Goal: Task Accomplishment & Management: Complete application form

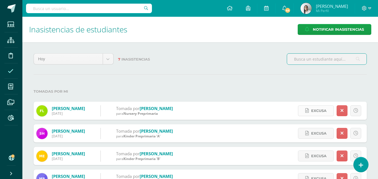
click at [318, 111] on span "Excusa" at bounding box center [318, 111] width 15 height 10
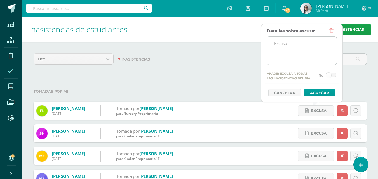
click at [292, 41] on textarea at bounding box center [301, 51] width 69 height 28
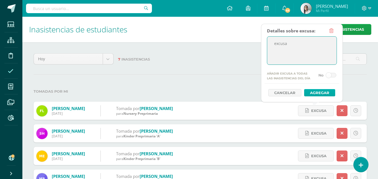
type textarea "excusa"
click at [315, 91] on button "Agregar" at bounding box center [319, 92] width 31 height 7
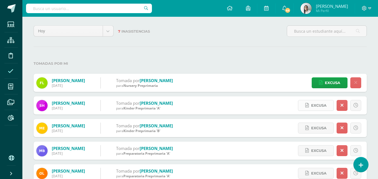
click at [315, 106] on span "Excusa" at bounding box center [318, 105] width 15 height 10
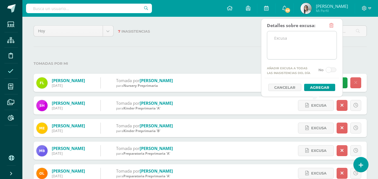
click at [294, 52] on textarea at bounding box center [301, 45] width 69 height 28
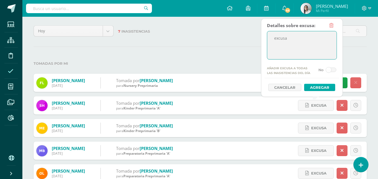
type textarea "excusa"
click at [311, 87] on button "Agregar" at bounding box center [319, 87] width 31 height 7
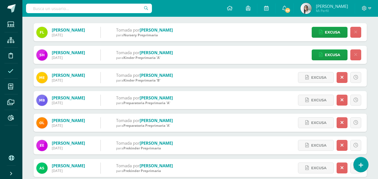
scroll to position [84, 0]
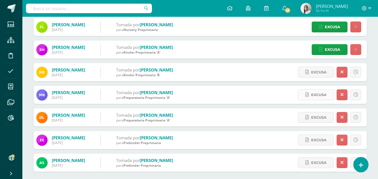
click at [320, 95] on span "Excusa" at bounding box center [318, 95] width 15 height 10
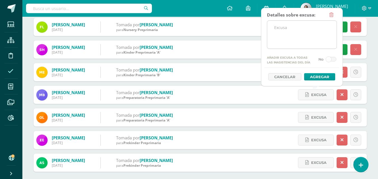
click at [300, 35] on textarea at bounding box center [301, 35] width 69 height 28
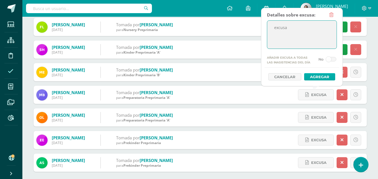
type textarea "excusa"
click at [324, 77] on button "Agregar" at bounding box center [319, 76] width 31 height 7
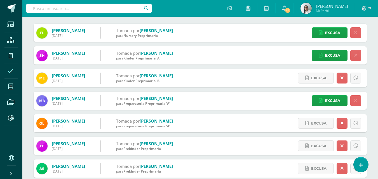
scroll to position [84, 0]
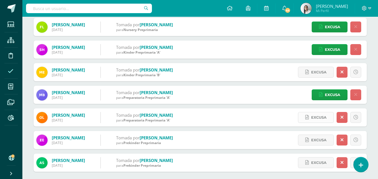
click at [321, 116] on span "Excusa" at bounding box center [318, 117] width 15 height 10
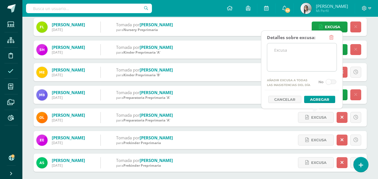
click at [282, 55] on textarea at bounding box center [301, 57] width 69 height 28
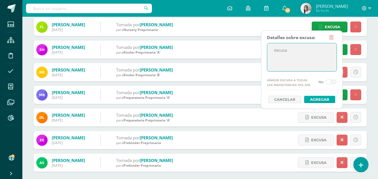
type textarea "excusa"
click at [323, 100] on button "Agregar" at bounding box center [319, 99] width 31 height 7
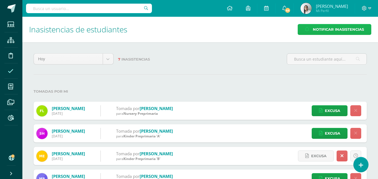
click at [337, 29] on span "Notificar Inasistencias" at bounding box center [338, 29] width 51 height 10
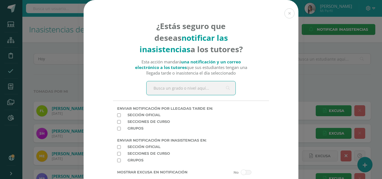
click at [176, 85] on input "text" at bounding box center [190, 88] width 89 height 14
type input "pre"
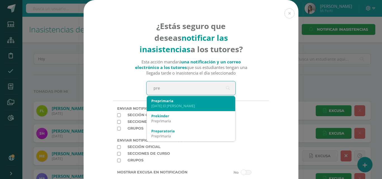
click at [162, 105] on div "Sagrado Corazón El Naranjo" at bounding box center [190, 105] width 79 height 5
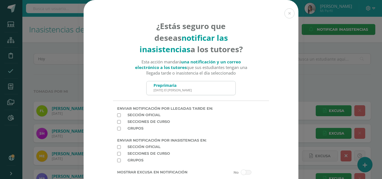
click at [117, 148] on input "checkbox" at bounding box center [119, 147] width 4 height 4
checkbox input "true"
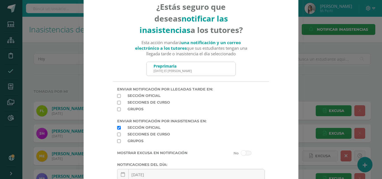
scroll to position [72, 0]
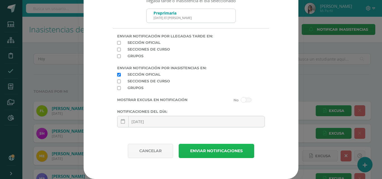
click at [208, 153] on button "Enviar notificaciones" at bounding box center [216, 151] width 75 height 14
